Goal: Task Accomplishment & Management: Manage account settings

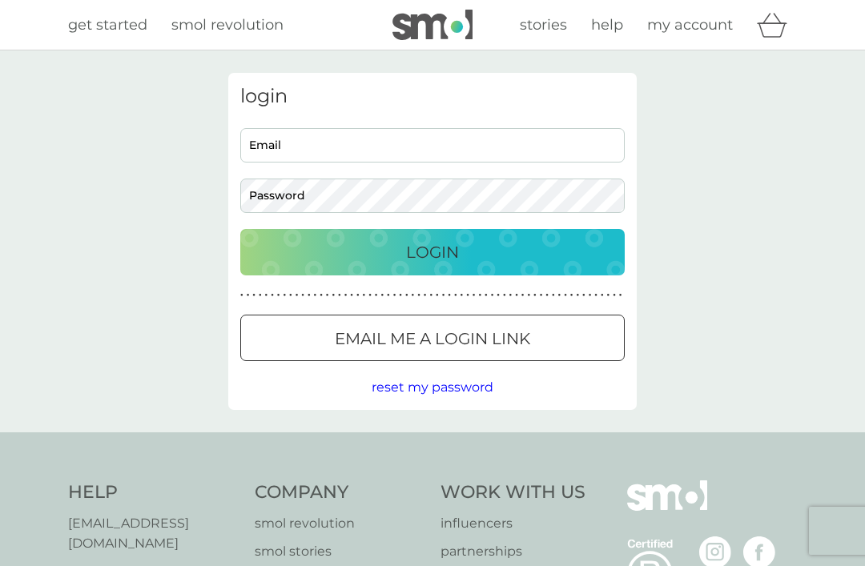
click at [266, 141] on input "Email" at bounding box center [432, 145] width 385 height 34
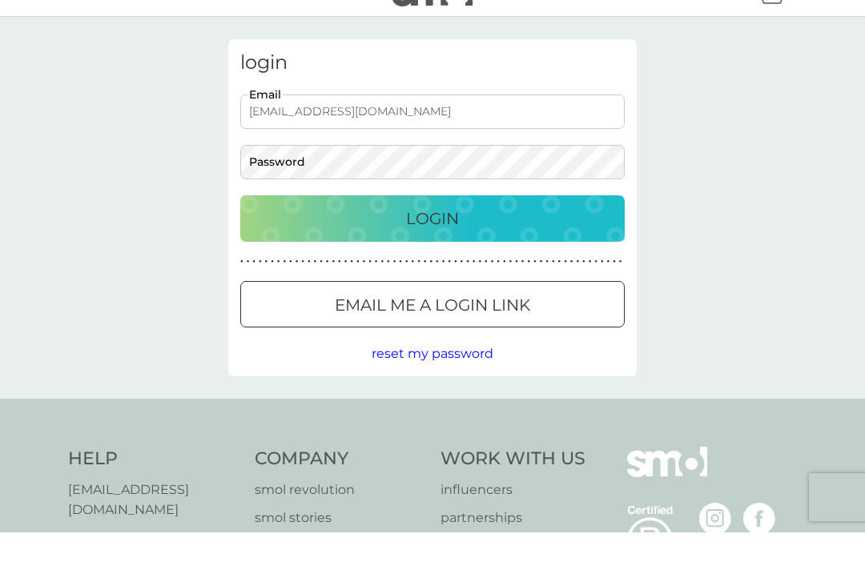
type input "[EMAIL_ADDRESS][DOMAIN_NAME]"
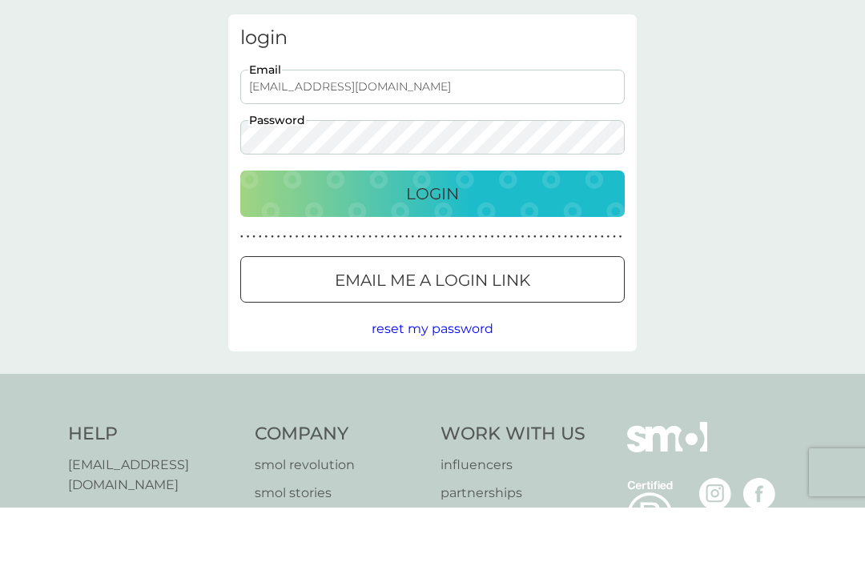
click at [381, 240] on div "Login" at bounding box center [432, 253] width 353 height 26
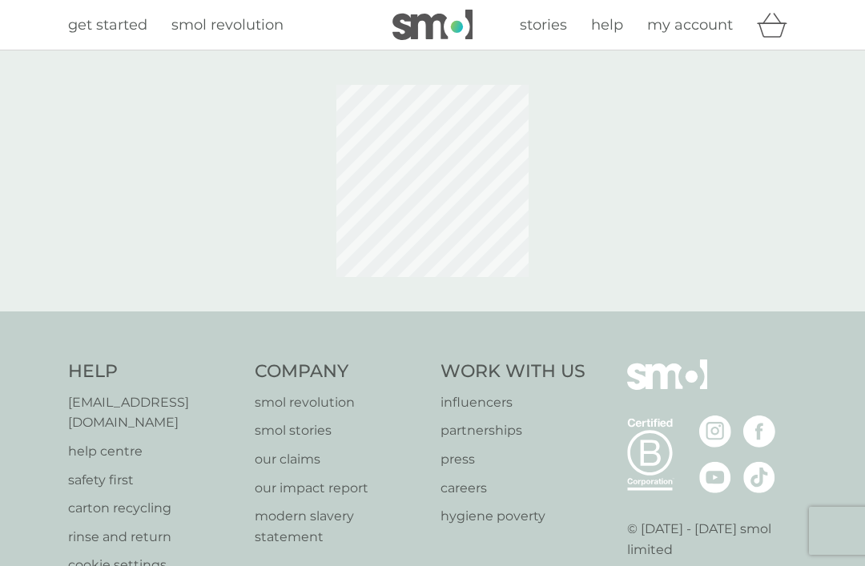
scroll to position [104, 0]
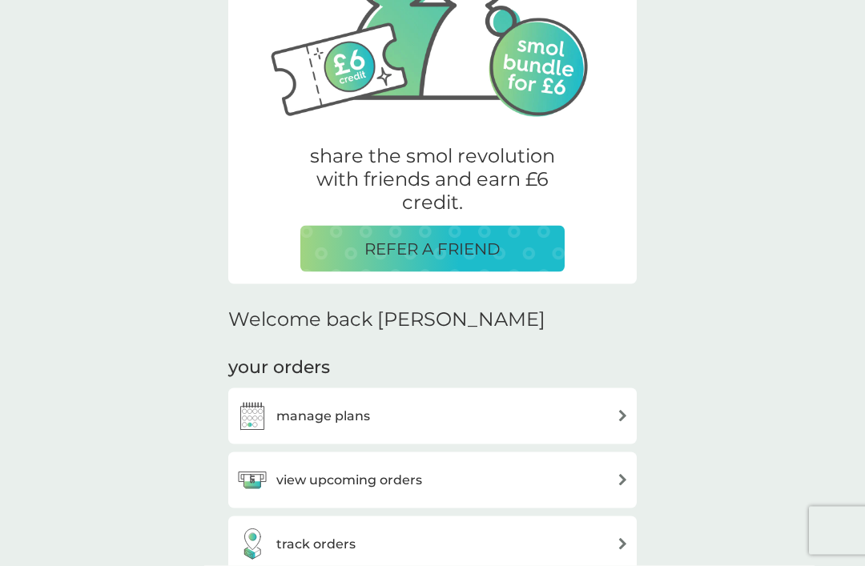
scroll to position [265, 0]
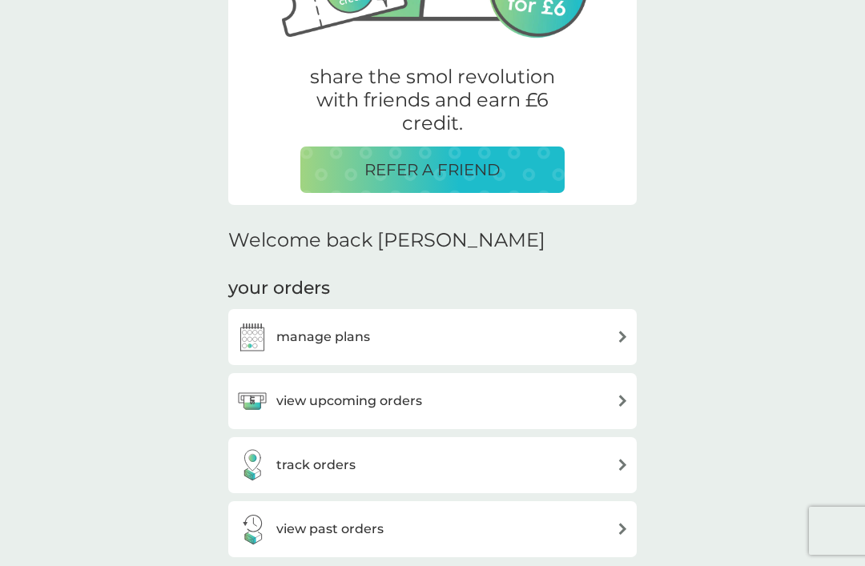
click at [608, 396] on div "view upcoming orders" at bounding box center [432, 401] width 393 height 32
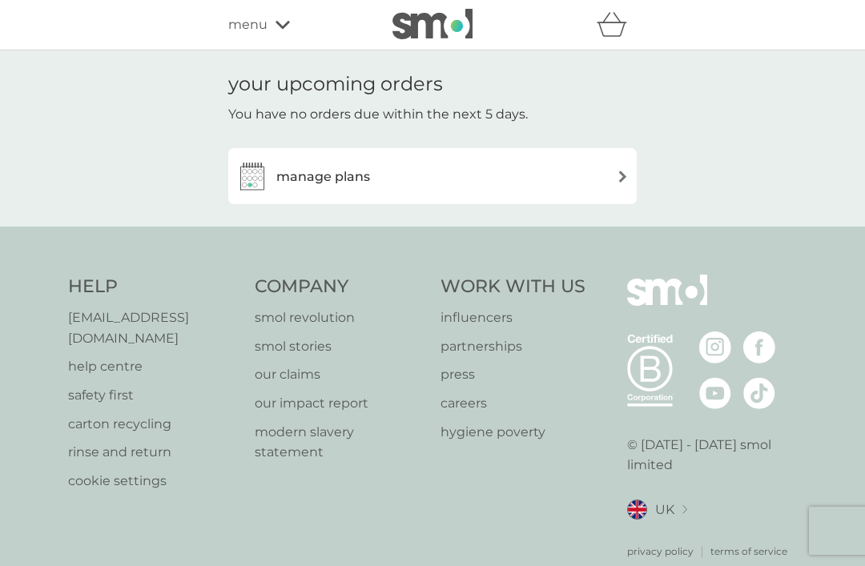
click at [621, 179] on img at bounding box center [623, 177] width 12 height 12
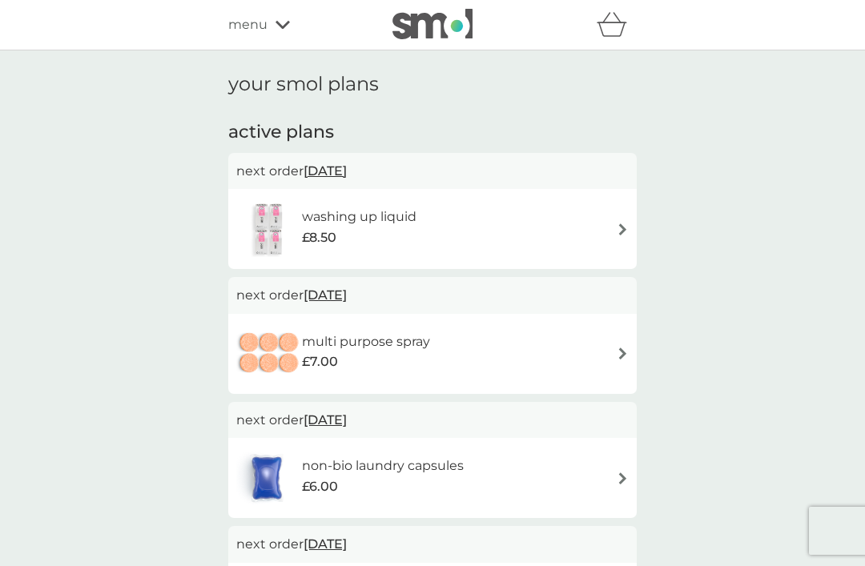
click at [336, 169] on span "[DATE]" at bounding box center [325, 170] width 43 height 31
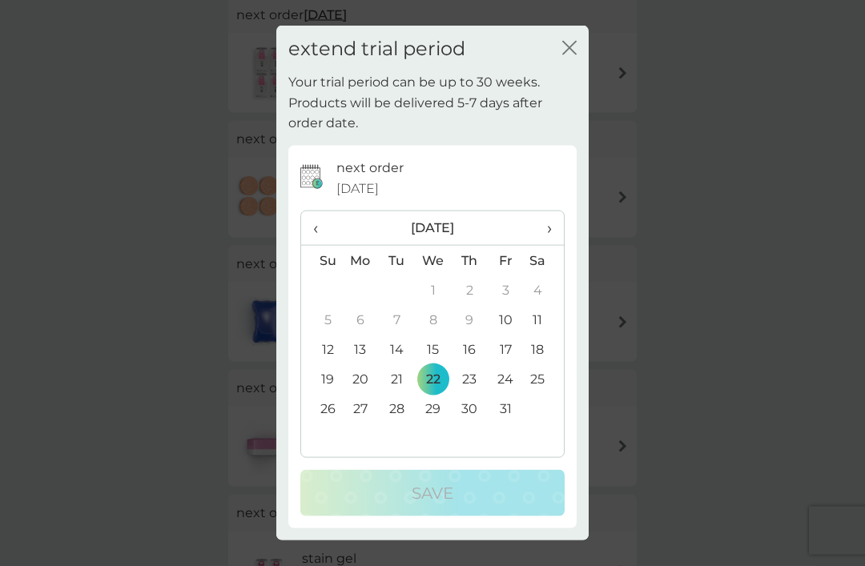
click at [574, 55] on icon "close" at bounding box center [569, 48] width 14 height 14
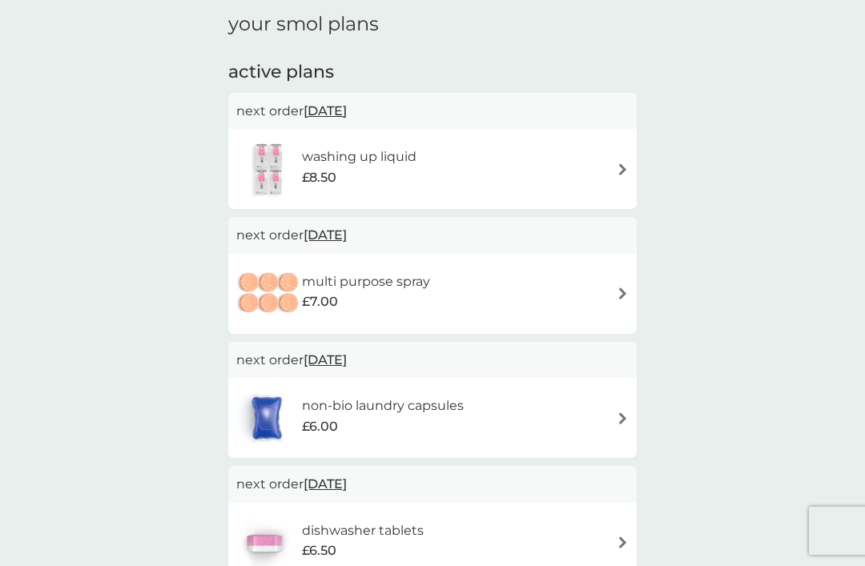
scroll to position [57, 0]
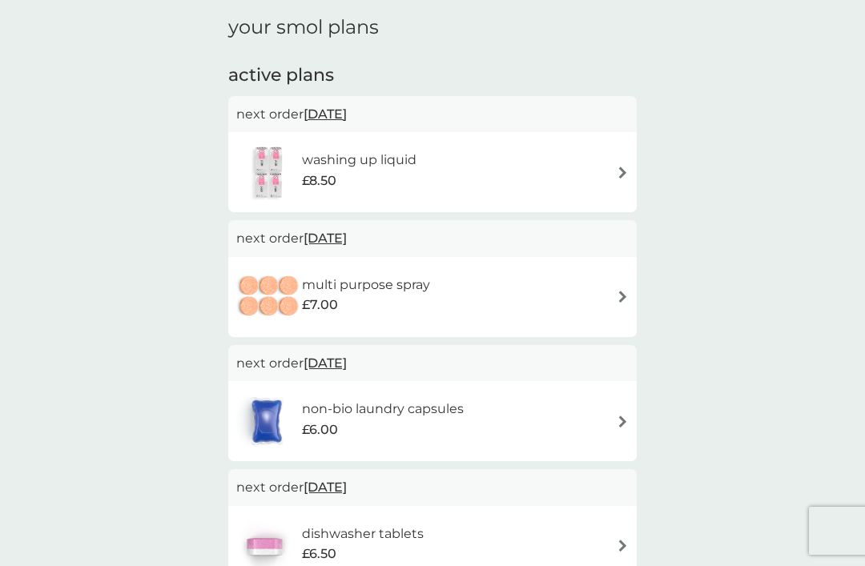
click at [619, 173] on img at bounding box center [623, 173] width 12 height 12
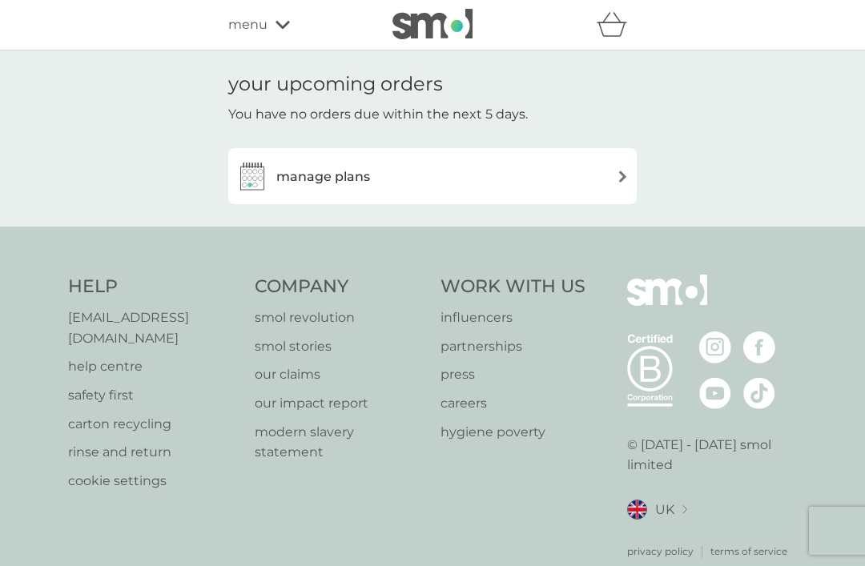
click at [284, 29] on icon at bounding box center [283, 25] width 14 height 10
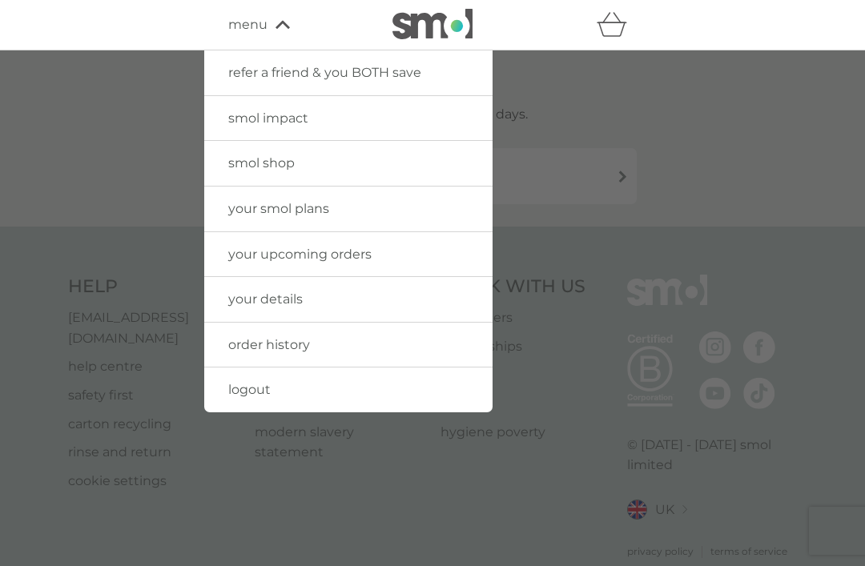
click at [252, 298] on span "your details" at bounding box center [265, 299] width 75 height 15
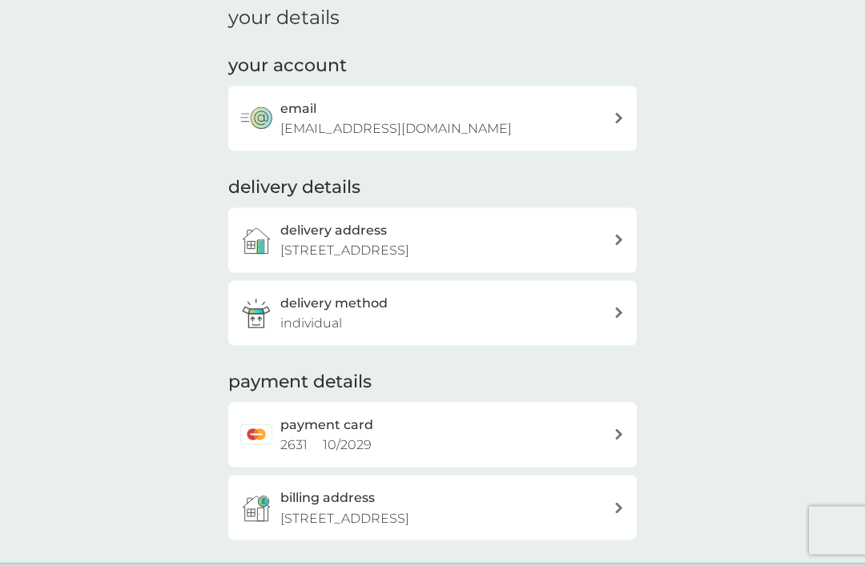
scroll to position [87, 0]
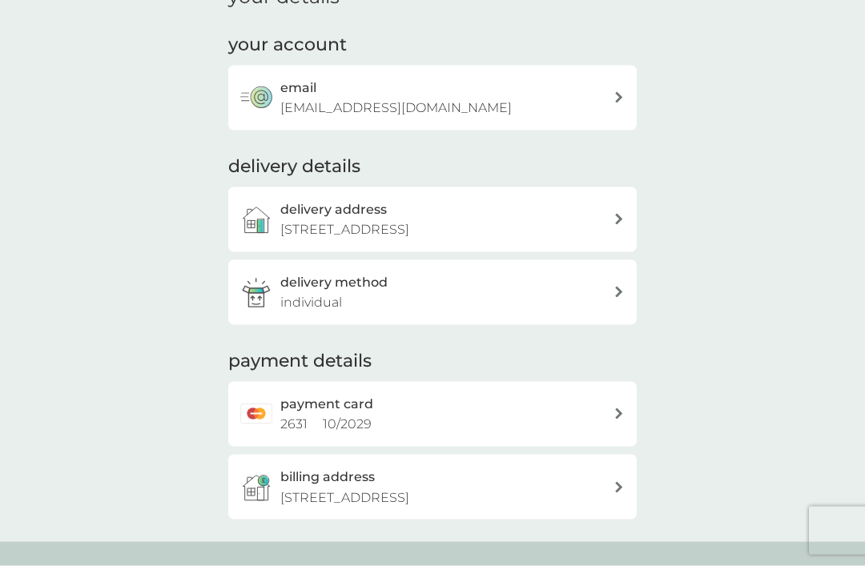
click at [608, 407] on div "payment card 2631 10 / 2029" at bounding box center [446, 414] width 333 height 41
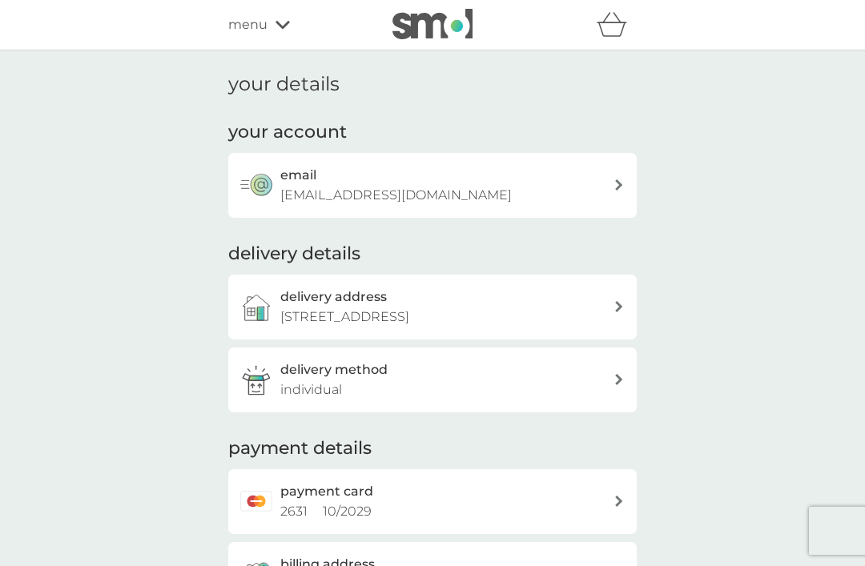
click at [276, 23] on icon at bounding box center [283, 25] width 14 height 8
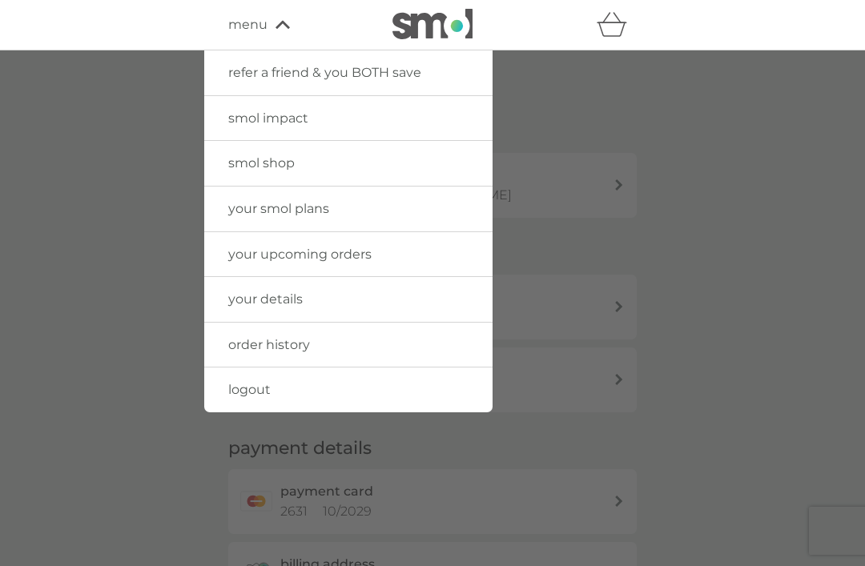
click at [261, 206] on span "your smol plans" at bounding box center [278, 208] width 101 height 15
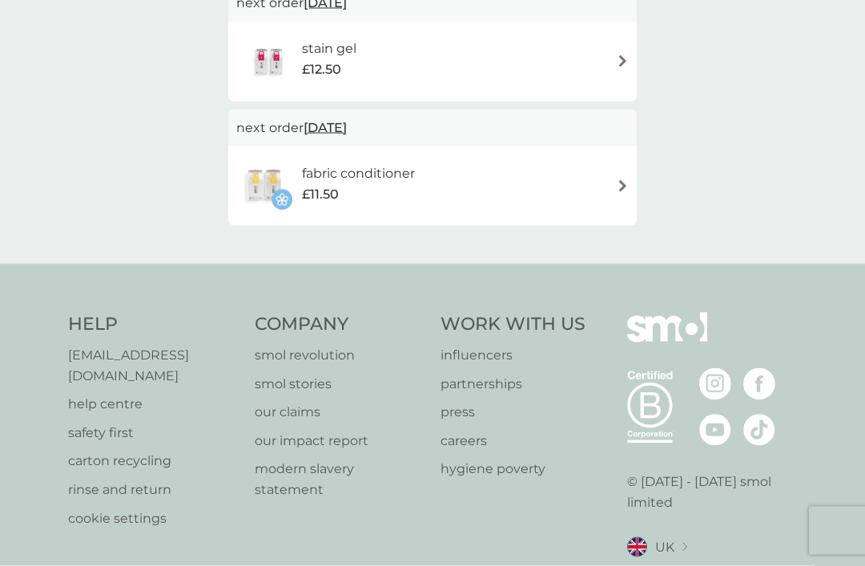
scroll to position [667, 0]
click at [107, 393] on p "help centre" at bounding box center [153, 403] width 171 height 21
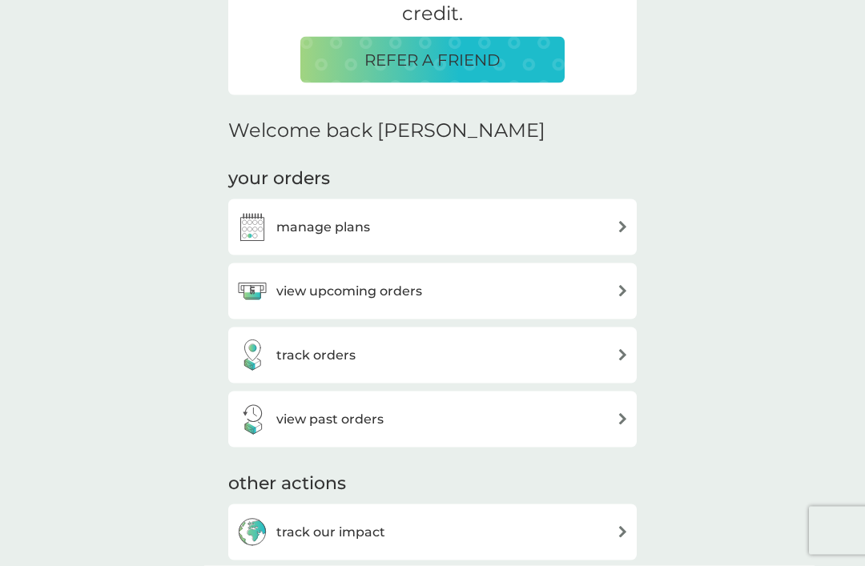
scroll to position [377, 0]
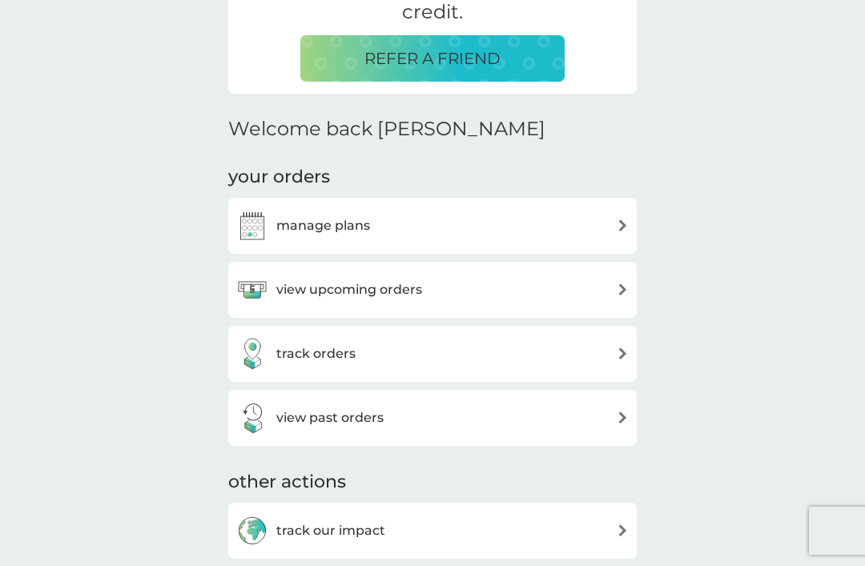
click at [621, 228] on img at bounding box center [623, 226] width 12 height 12
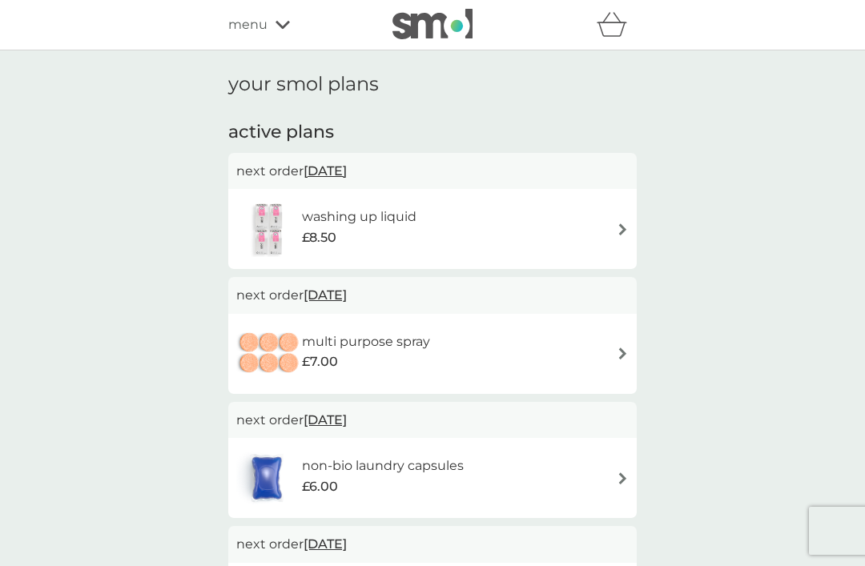
click at [617, 224] on img at bounding box center [623, 230] width 12 height 12
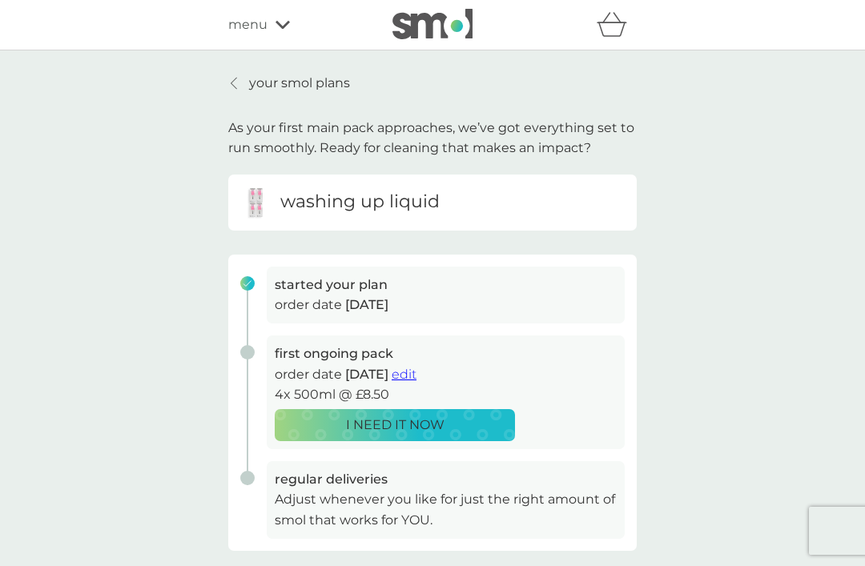
click at [417, 373] on span "edit" at bounding box center [404, 374] width 25 height 15
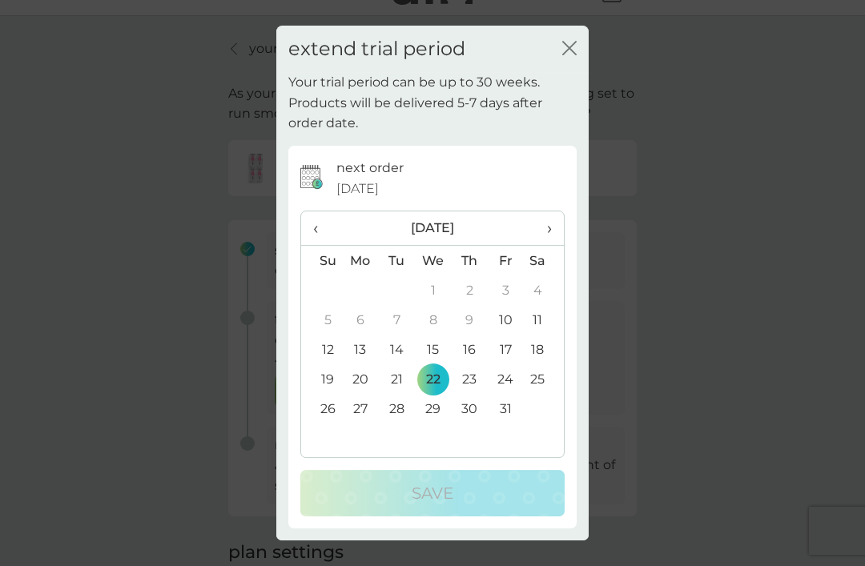
scroll to position [37, 0]
click at [569, 51] on icon "close" at bounding box center [569, 48] width 14 height 14
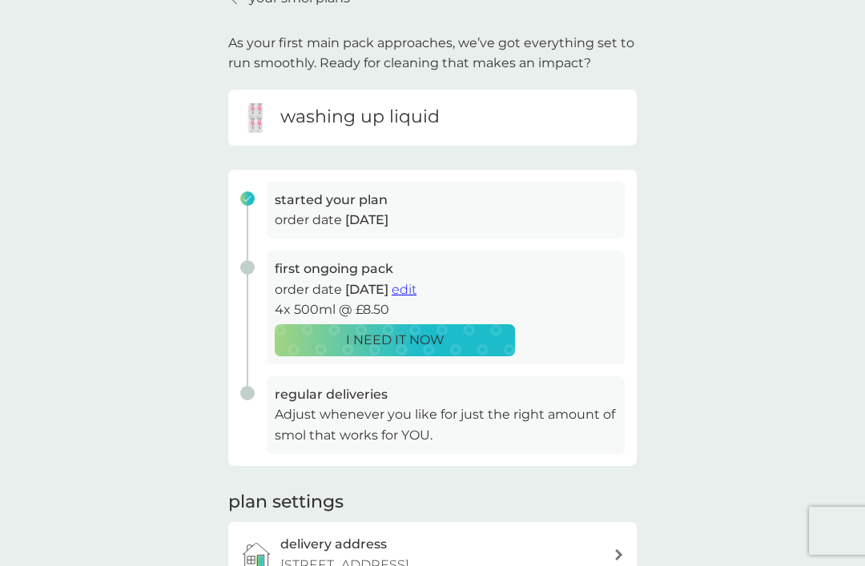
scroll to position [0, 0]
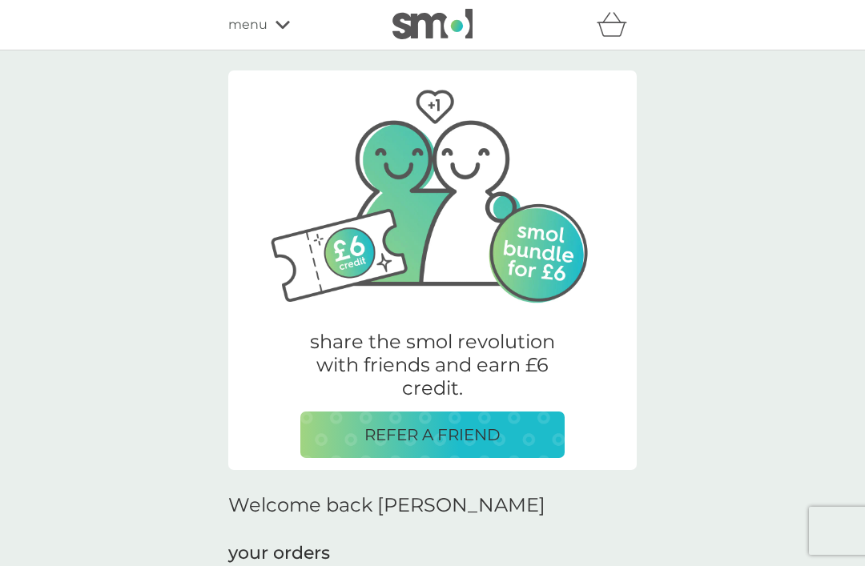
click at [614, 28] on icon "basket" at bounding box center [612, 24] width 30 height 25
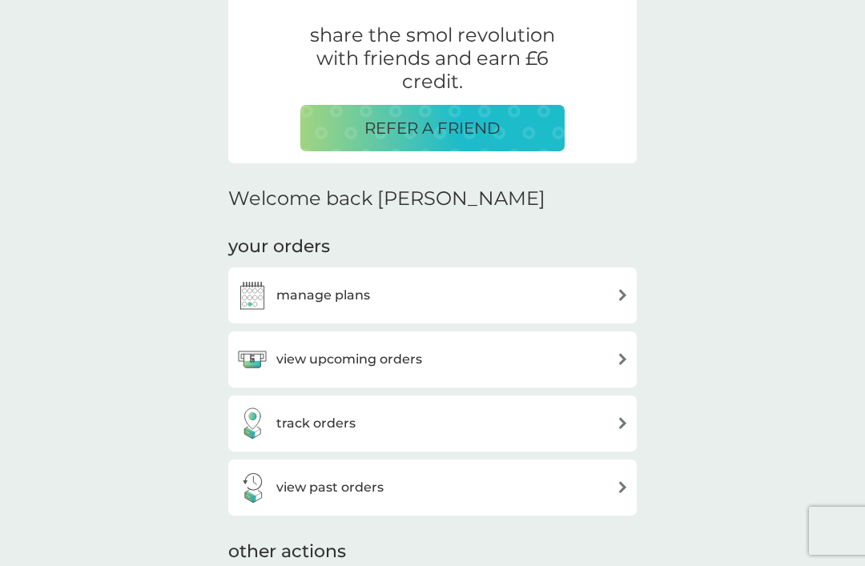
scroll to position [312, 0]
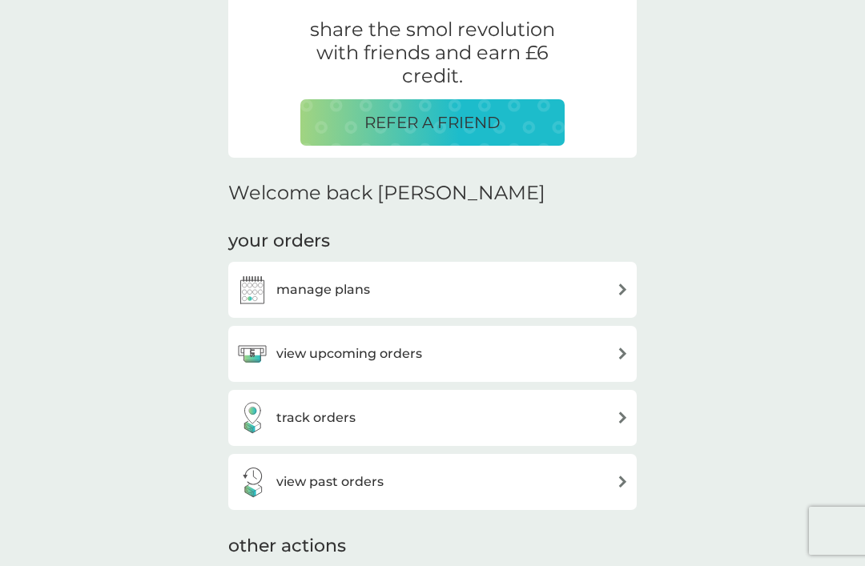
click at [608, 286] on div "manage plans" at bounding box center [432, 290] width 393 height 32
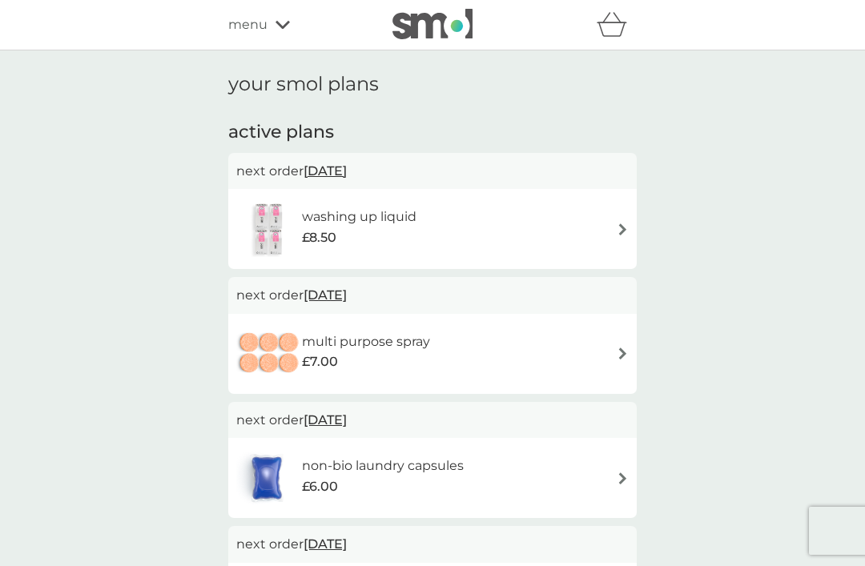
click at [279, 34] on div "menu" at bounding box center [296, 24] width 136 height 21
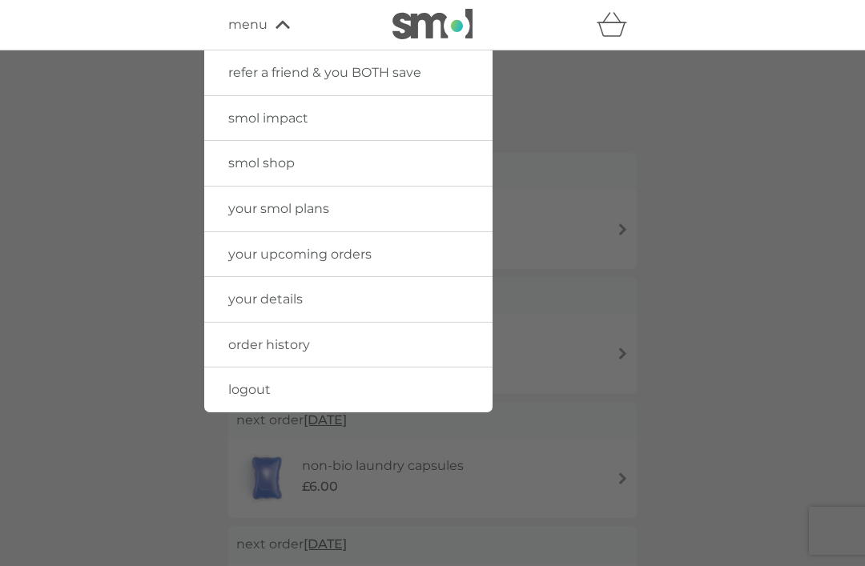
click at [270, 296] on span "your details" at bounding box center [265, 299] width 75 height 15
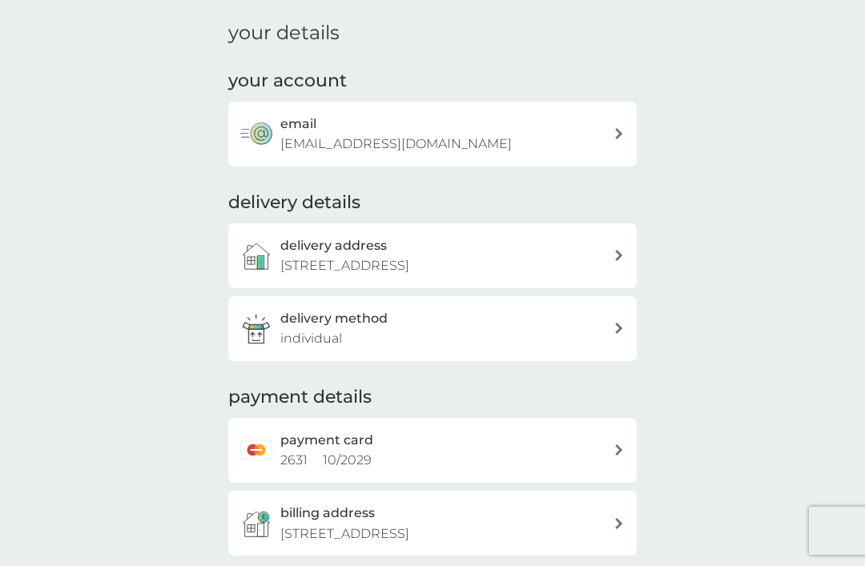
scroll to position [54, 0]
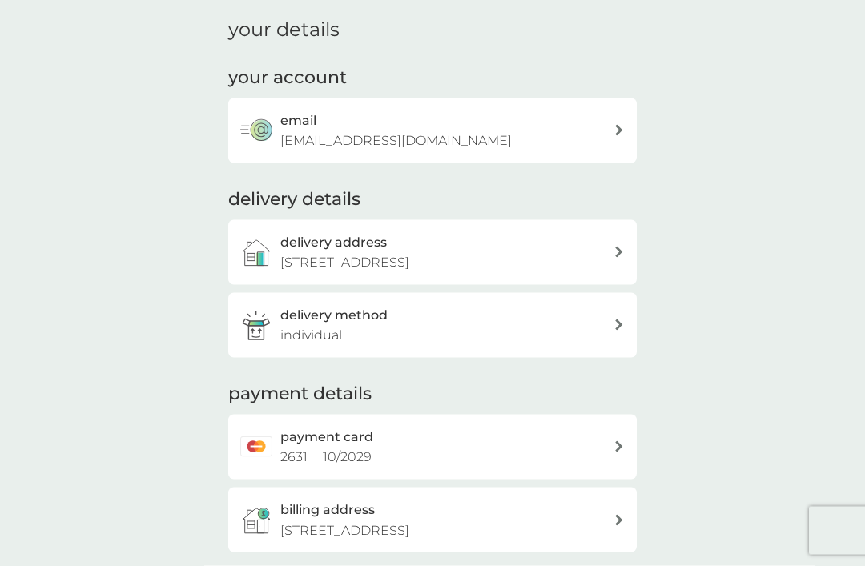
click at [617, 320] on icon at bounding box center [619, 325] width 8 height 11
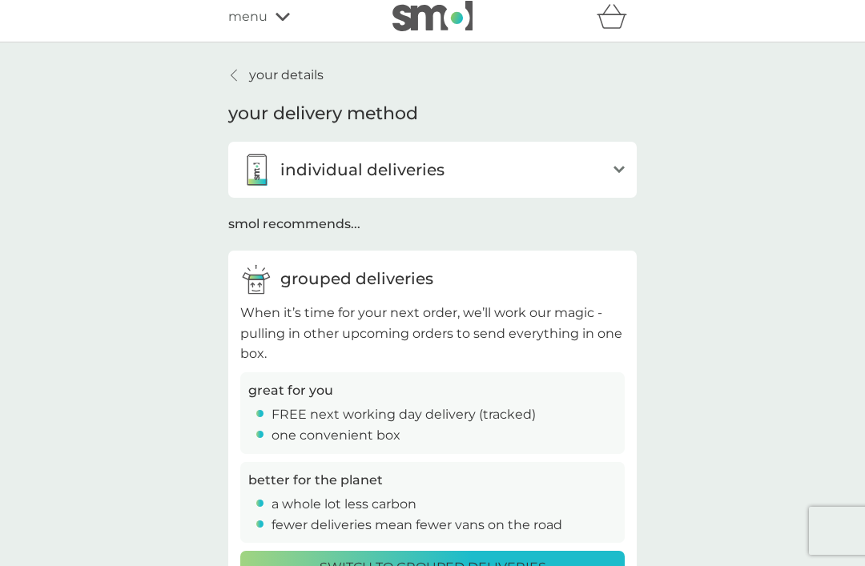
scroll to position [9, 0]
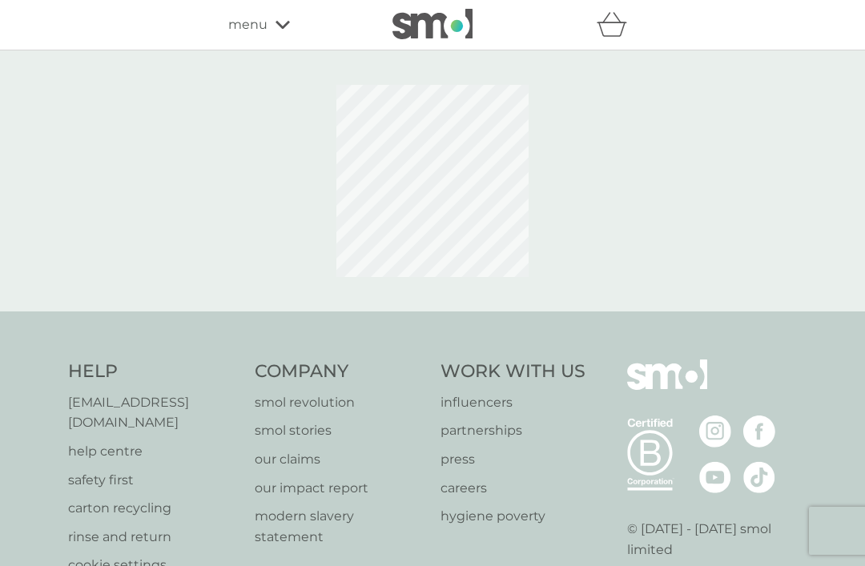
scroll to position [104, 0]
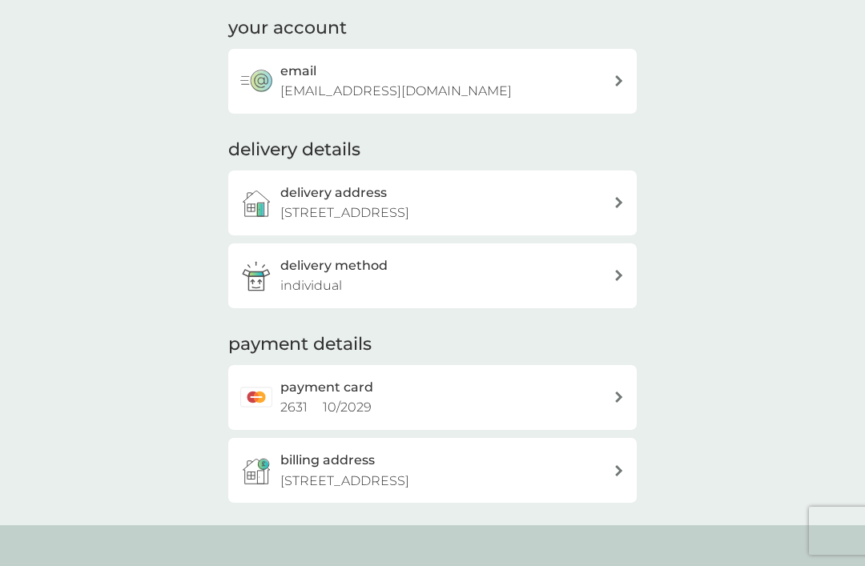
click at [611, 270] on div "delivery method individual" at bounding box center [446, 276] width 333 height 41
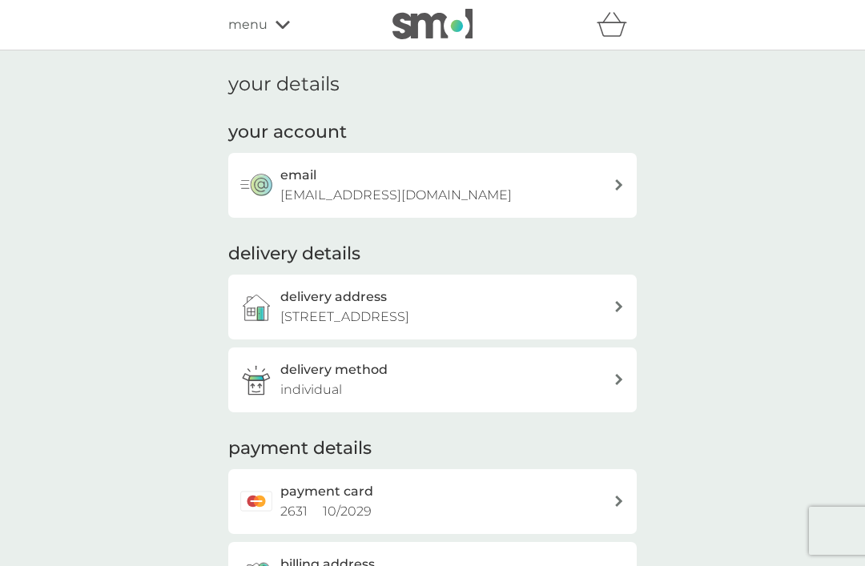
click at [611, 30] on icon "basket" at bounding box center [612, 24] width 30 height 25
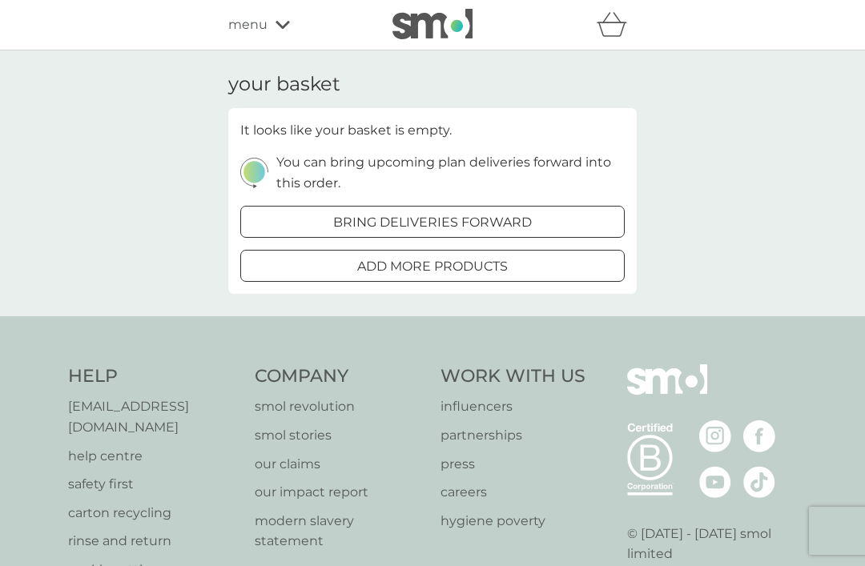
click at [148, 403] on p "[EMAIL_ADDRESS][DOMAIN_NAME]" at bounding box center [153, 417] width 171 height 41
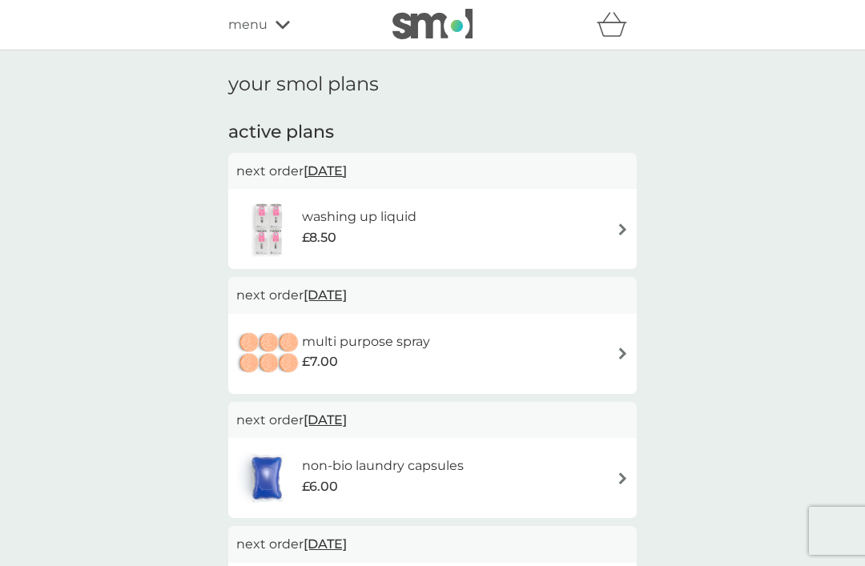
click at [276, 30] on div "menu" at bounding box center [296, 24] width 136 height 21
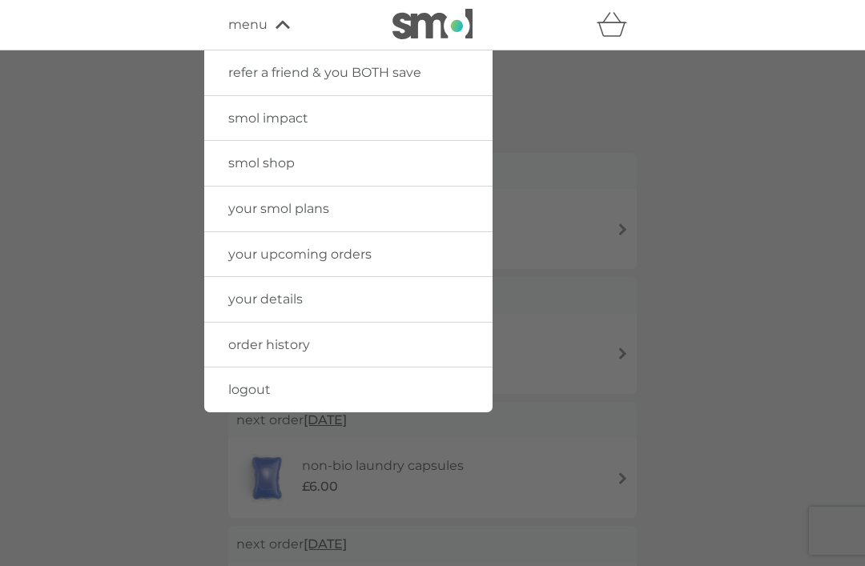
click at [241, 292] on span "your details" at bounding box center [265, 299] width 75 height 15
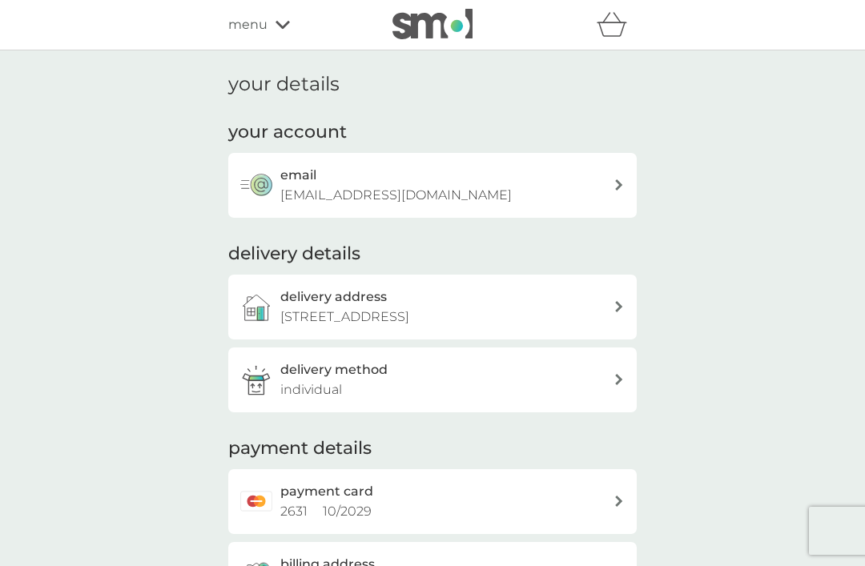
click at [624, 21] on icon "basket" at bounding box center [612, 24] width 30 height 25
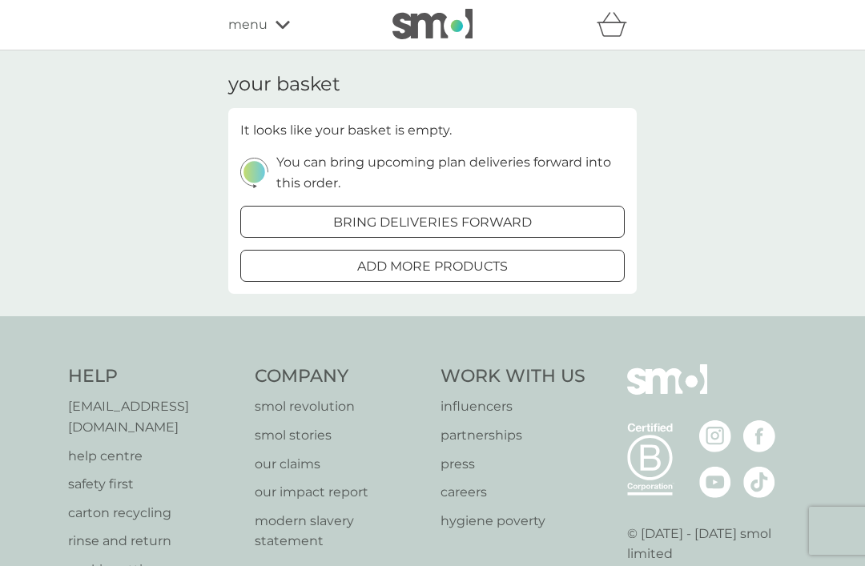
click at [449, 27] on img at bounding box center [433, 24] width 80 height 30
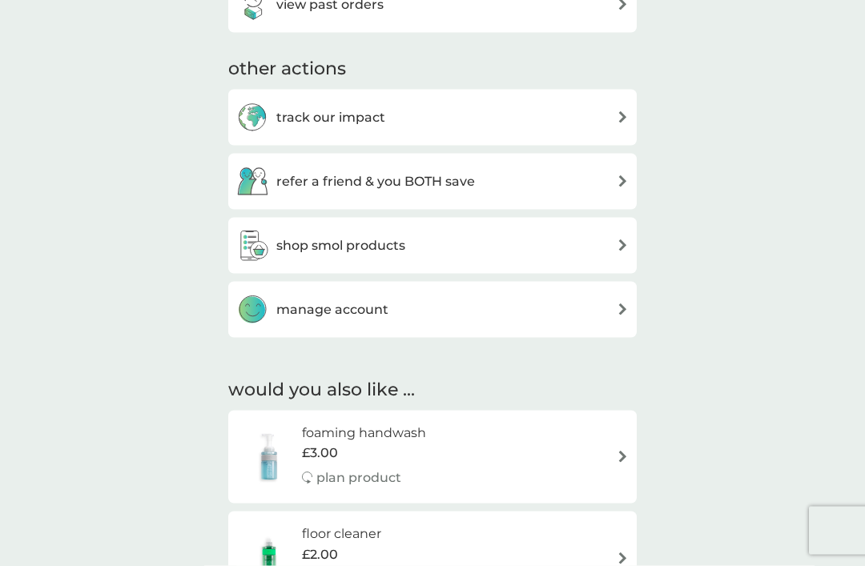
scroll to position [797, 0]
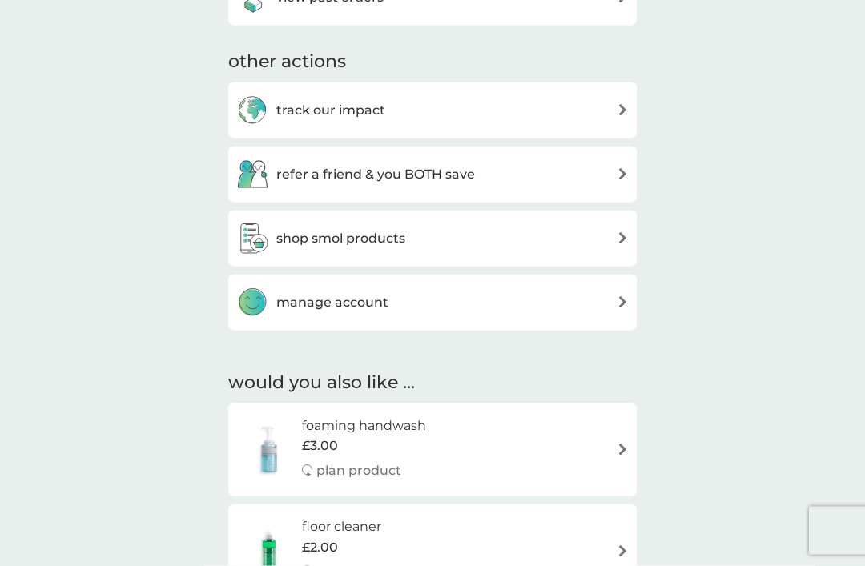
click at [619, 298] on img at bounding box center [623, 302] width 12 height 12
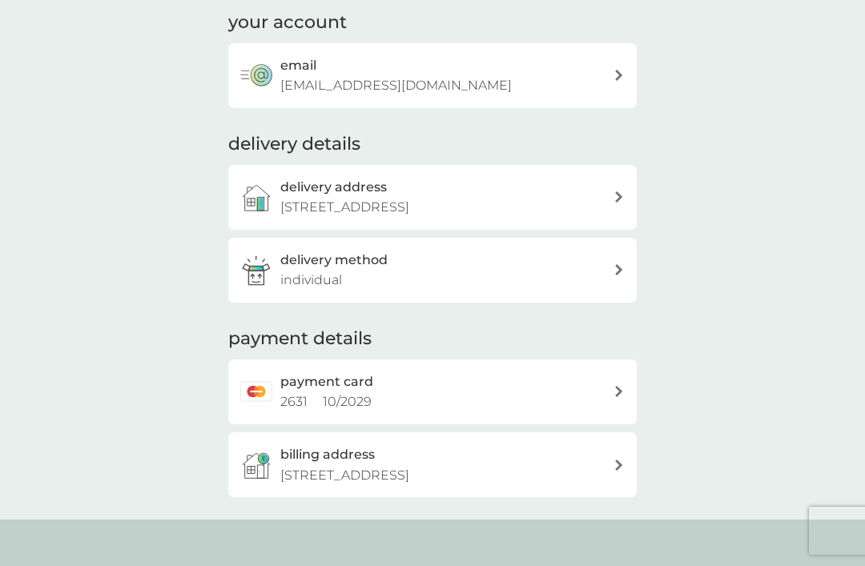
scroll to position [89, 0]
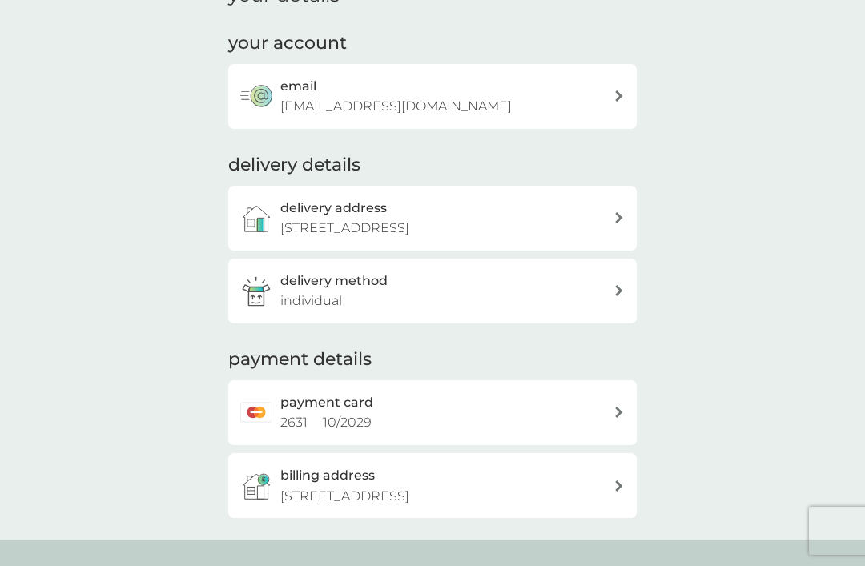
click at [619, 407] on icon at bounding box center [619, 412] width 8 height 11
